Goal: Find specific page/section

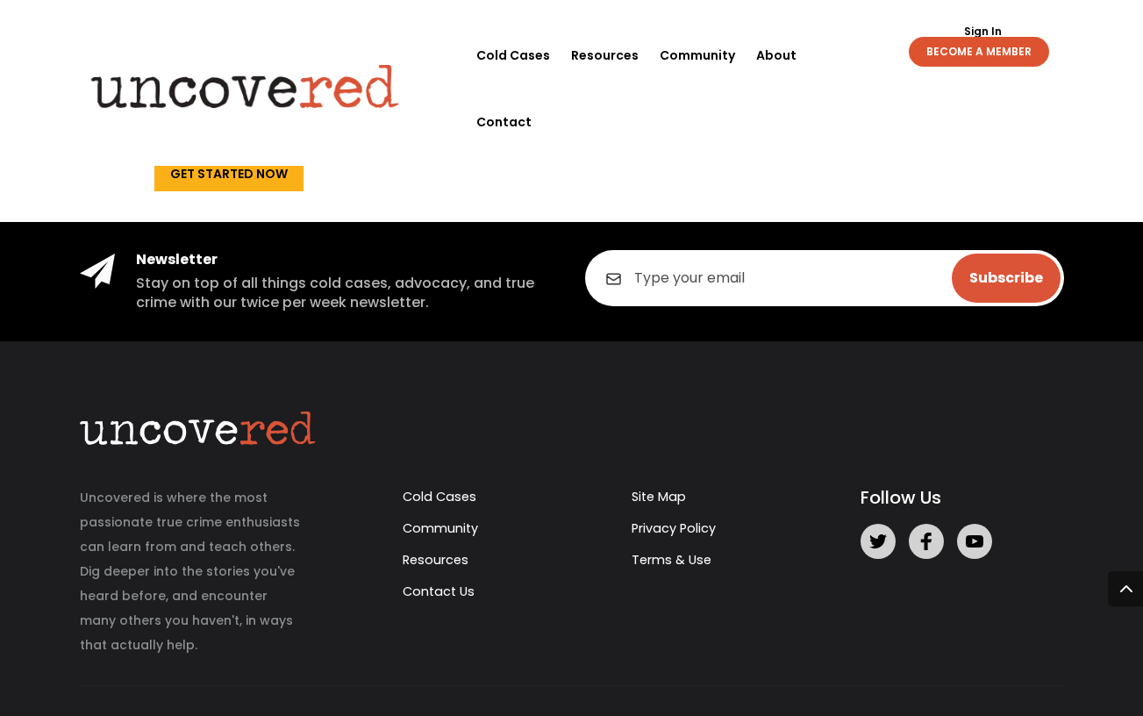
scroll to position [4954, 0]
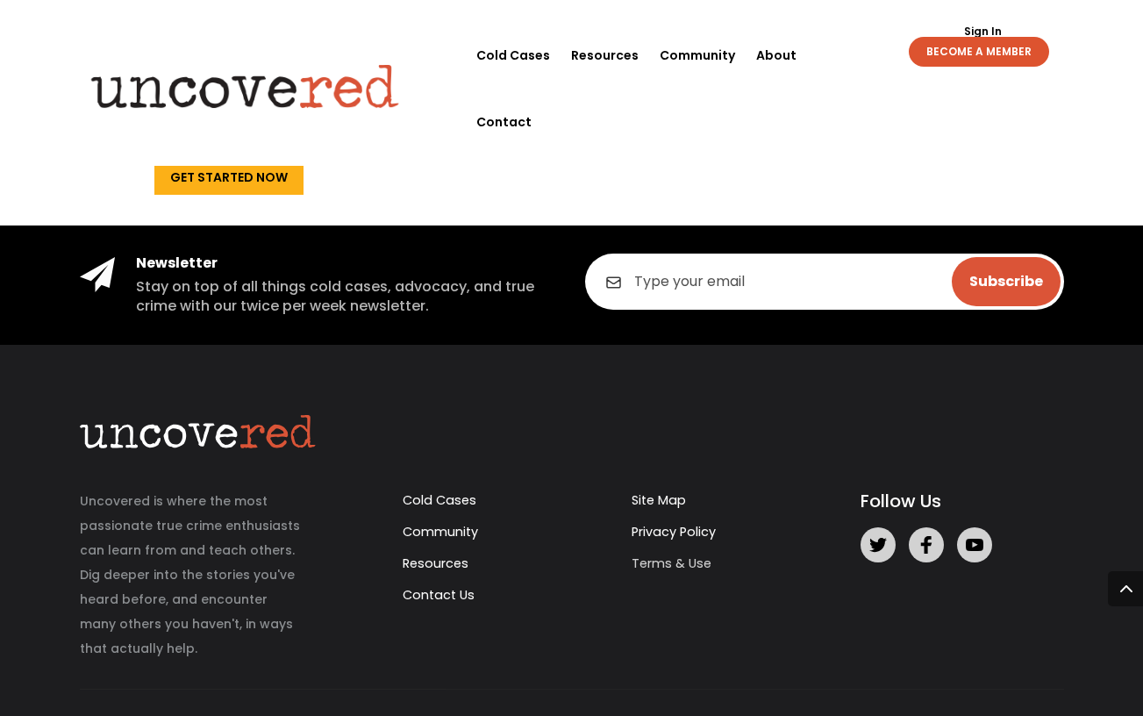
click at [661, 554] on link "Terms & Use" at bounding box center [672, 563] width 80 height 18
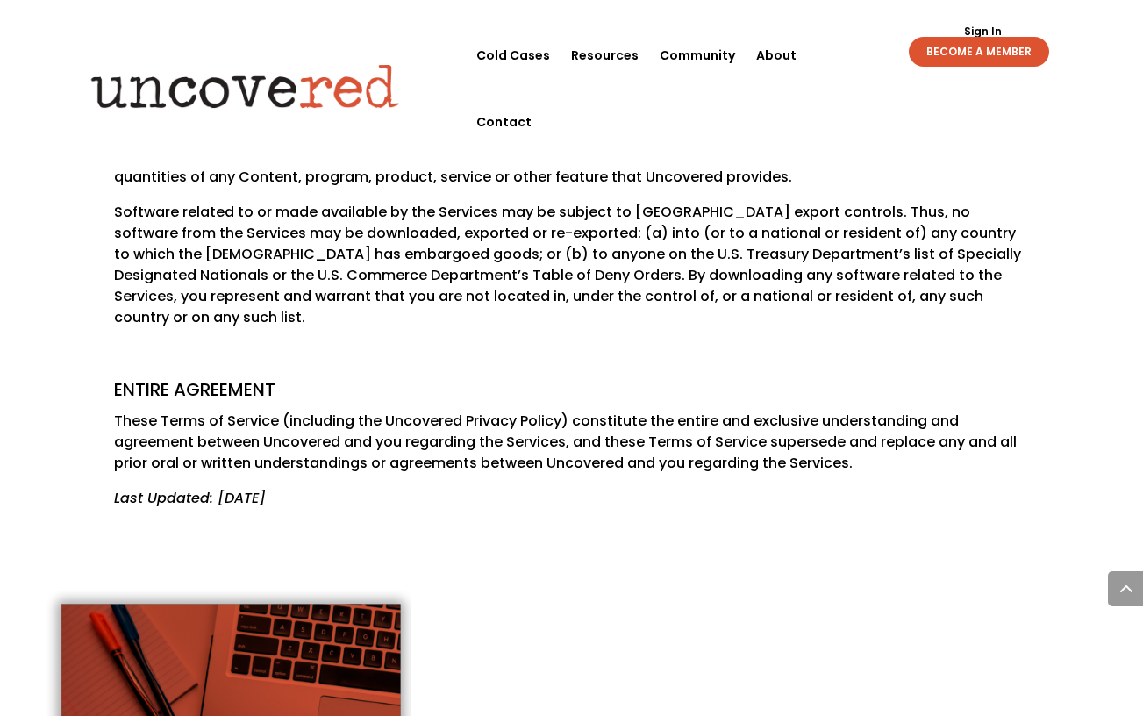
scroll to position [4252, 0]
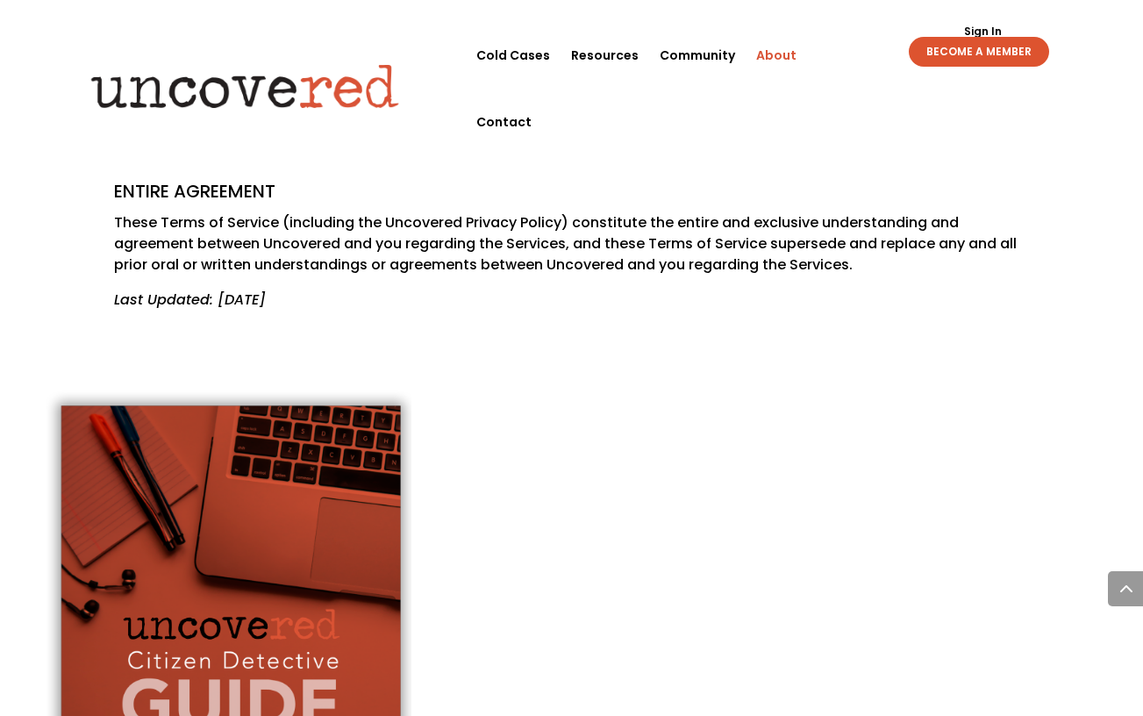
click at [769, 57] on link "About" at bounding box center [776, 55] width 40 height 67
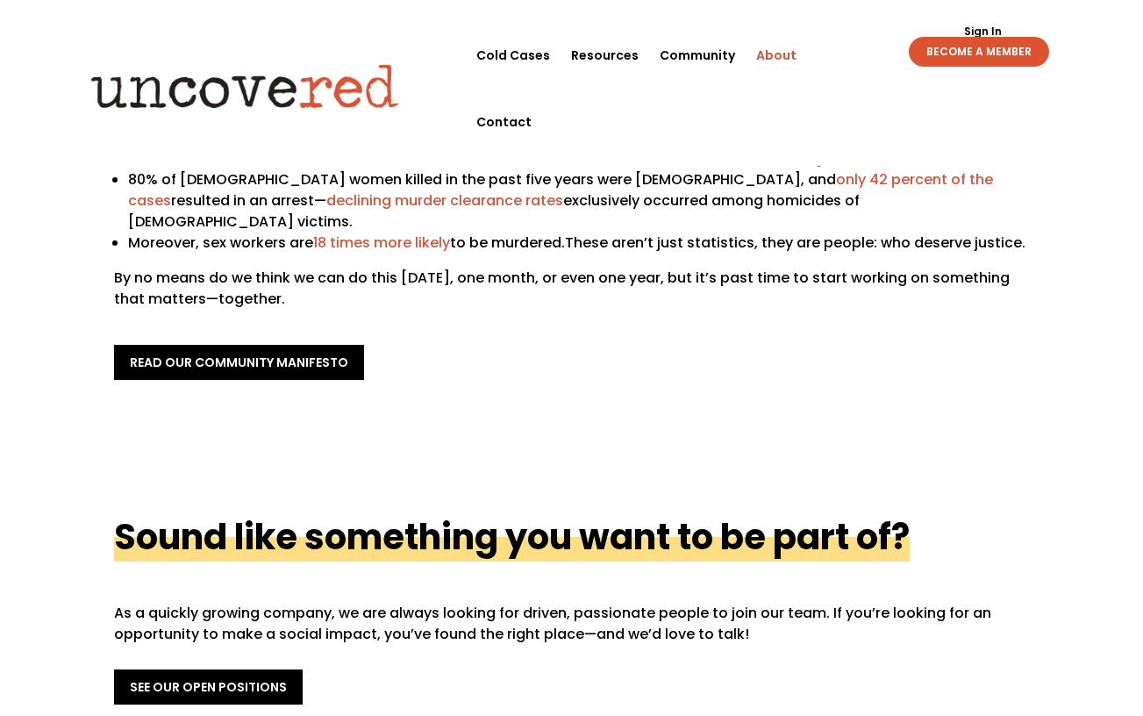
scroll to position [661, 0]
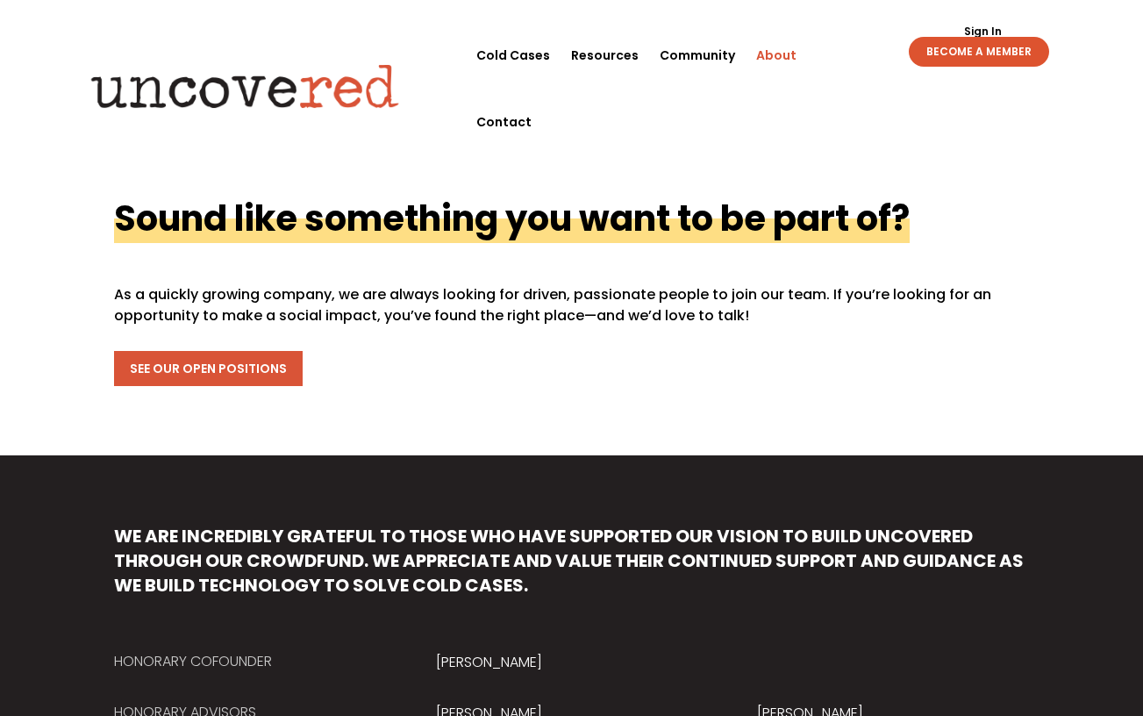
click at [238, 351] on link "See Our Open Positions" at bounding box center [208, 368] width 189 height 35
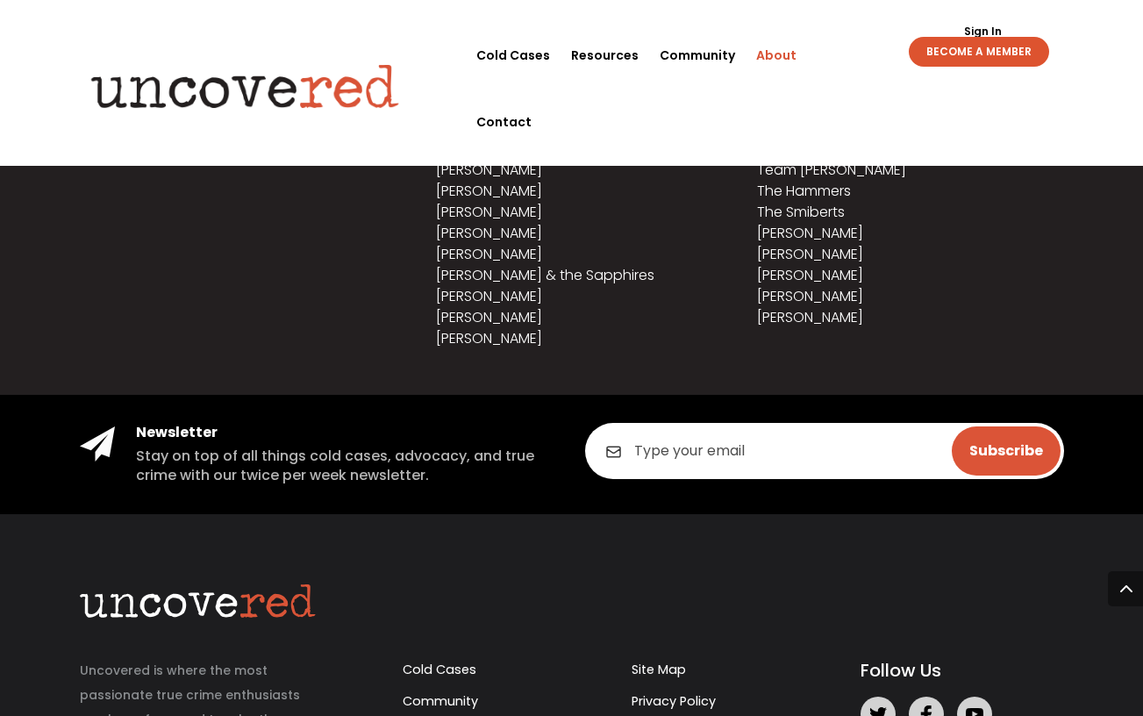
scroll to position [2276, 0]
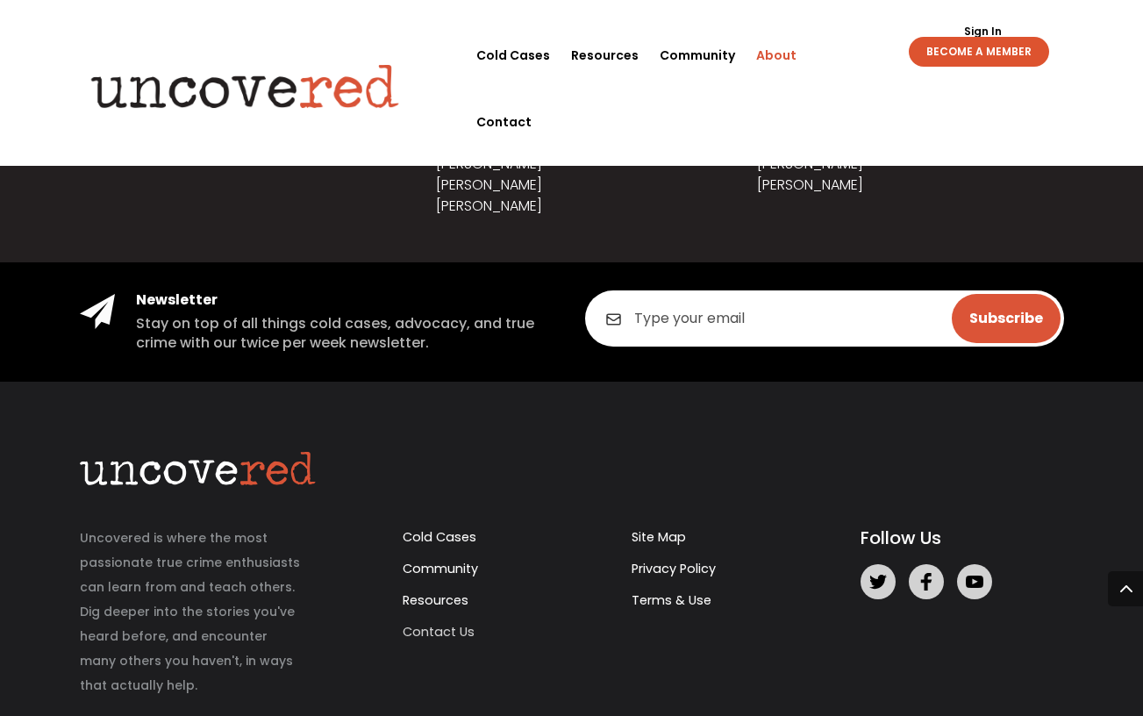
click at [412, 623] on link "Contact Us" at bounding box center [439, 632] width 72 height 18
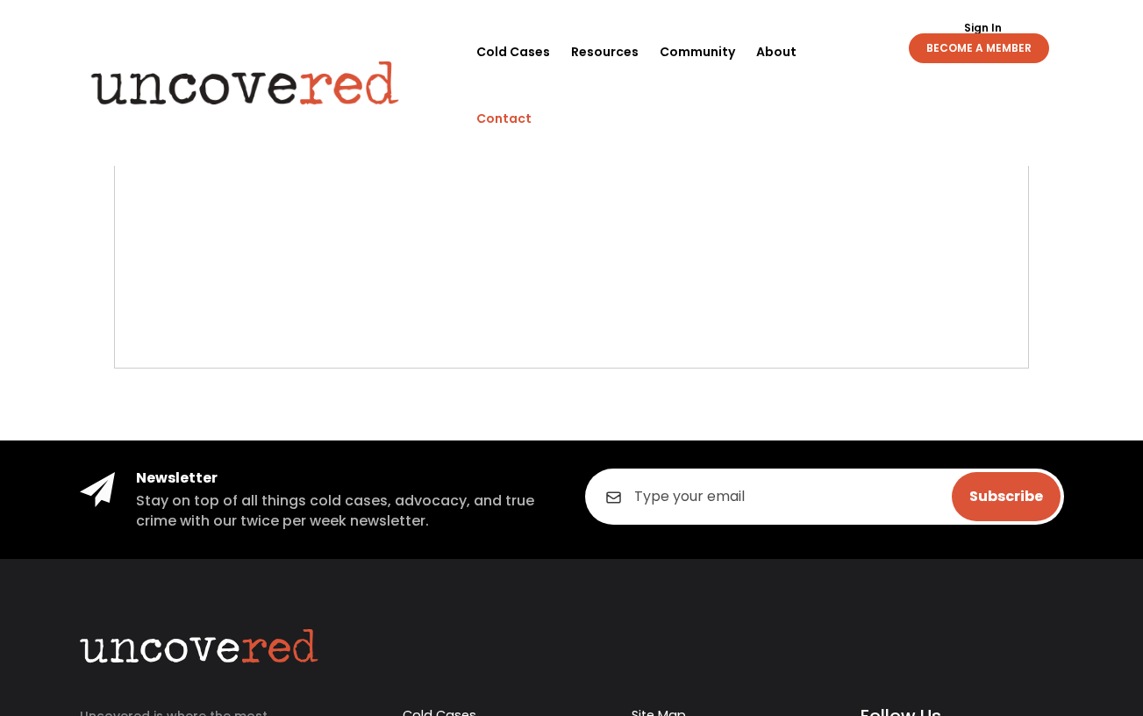
scroll to position [95, 0]
